Goal: Information Seeking & Learning: Learn about a topic

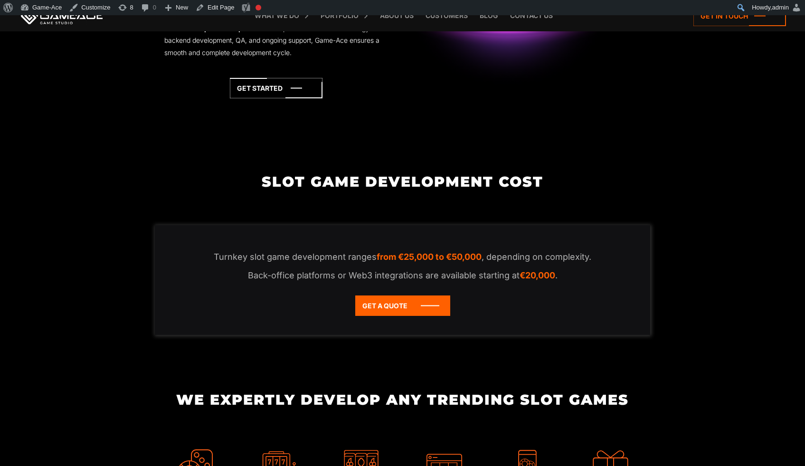
scroll to position [1811, 0]
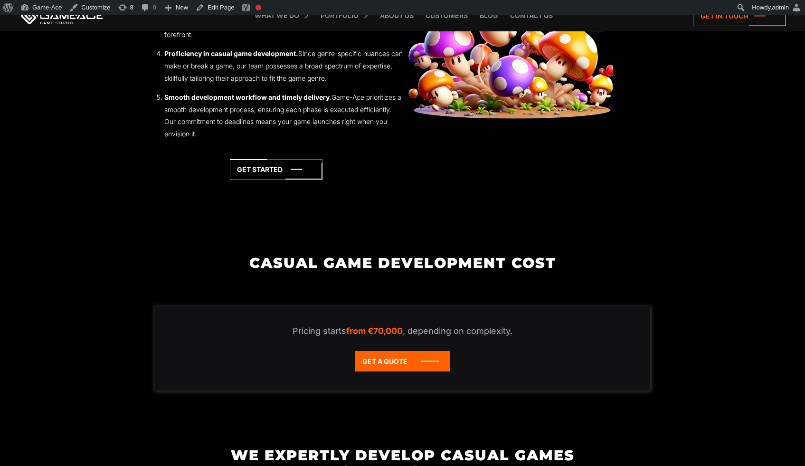
scroll to position [1696, 0]
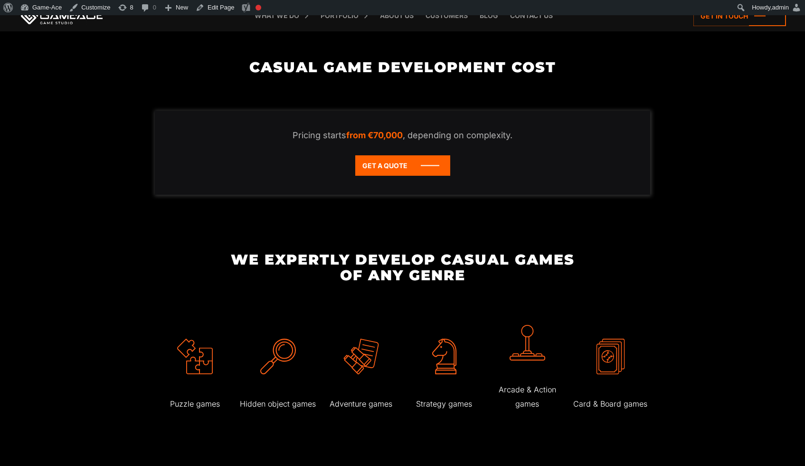
click at [482, 137] on p "Pricing starts from €70,000 , depending on complexity." at bounding box center [402, 135] width 457 height 11
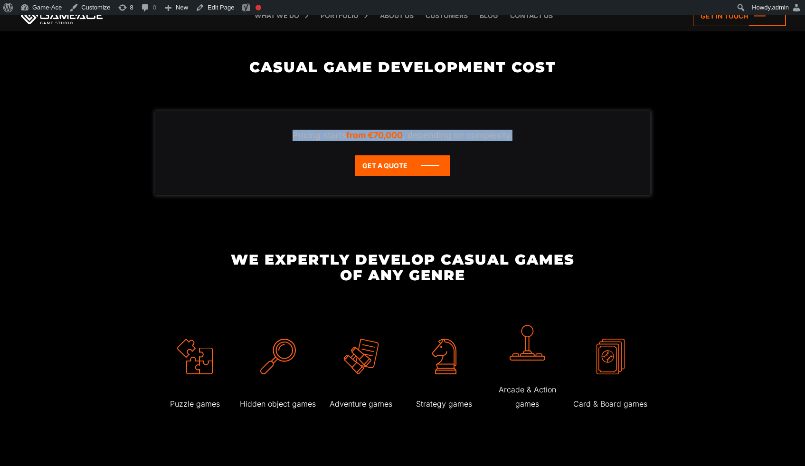
click at [482, 137] on p "Pricing starts from €70,000 , depending on complexity." at bounding box center [402, 135] width 457 height 11
click at [475, 136] on p "Pricing starts from €70,000 , depending on complexity." at bounding box center [402, 135] width 457 height 11
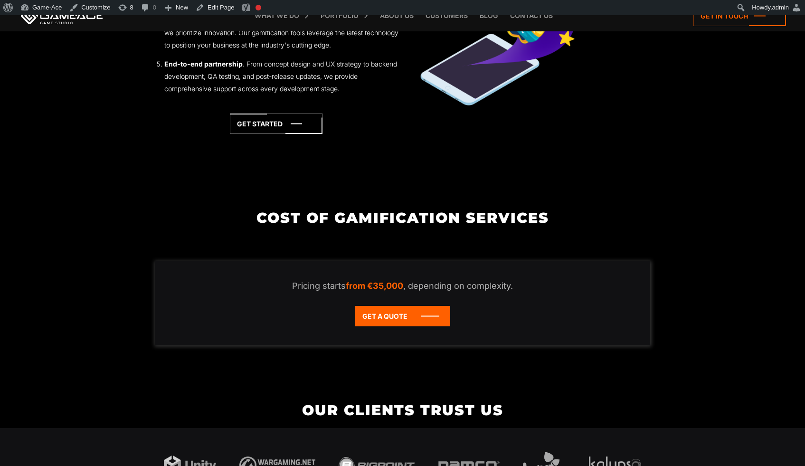
scroll to position [1871, 0]
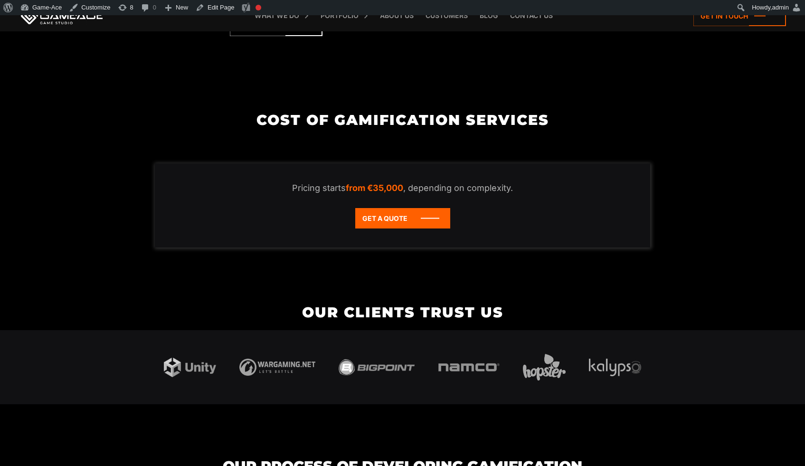
click at [473, 189] on p "Pricing starts from €35,000 , depending on complexity." at bounding box center [402, 187] width 457 height 11
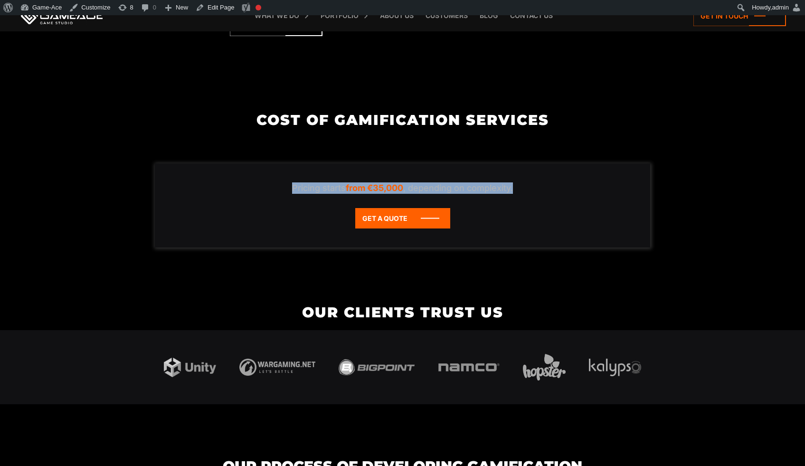
click at [473, 189] on p "Pricing starts from €35,000 , depending on complexity." at bounding box center [402, 187] width 457 height 11
copy div "Pricing starts from €35,000 , depending on complexity."
